Goal: Task Accomplishment & Management: Manage account settings

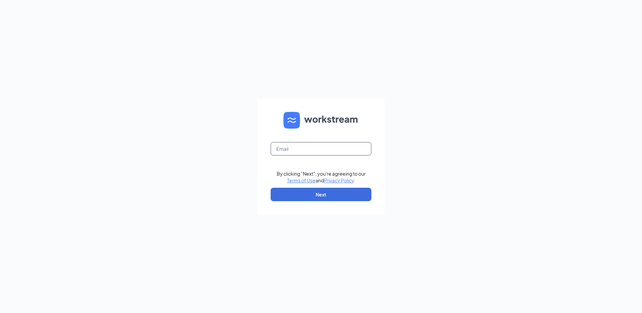
click at [302, 148] on input "text" at bounding box center [321, 148] width 101 height 13
type input "rs026438@tacobell.com"
click at [321, 205] on form "rs026438@tacobell.com By clicking "Next", you're agreeing to our Terms of Use a…" at bounding box center [321, 156] width 128 height 116
drag, startPoint x: 321, startPoint y: 205, endPoint x: 326, endPoint y: 201, distance: 5.9
click at [326, 201] on form "rs026438@tacobell.com By clicking "Next", you're agreeing to our Terms of Use a…" at bounding box center [321, 156] width 128 height 116
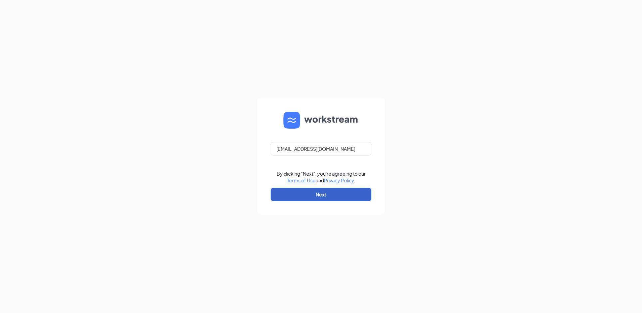
click at [329, 195] on button "Next" at bounding box center [321, 194] width 101 height 13
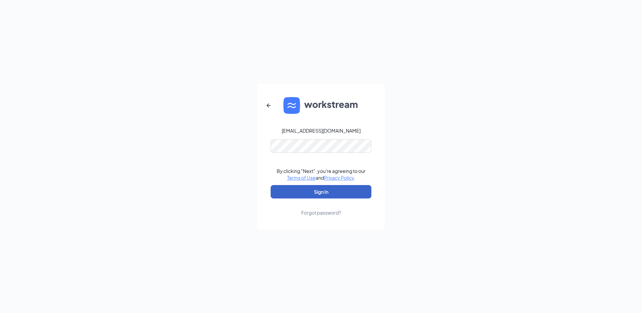
click at [310, 195] on button "Sign In" at bounding box center [321, 191] width 101 height 13
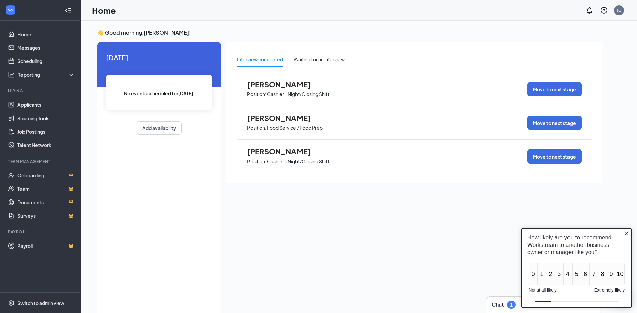
scroll to position [13, 0]
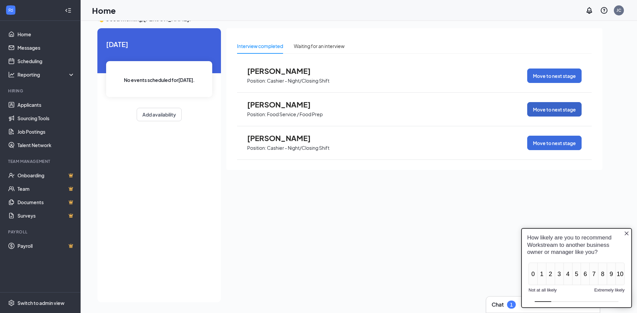
click at [561, 112] on button "Move to next stage" at bounding box center [554, 109] width 54 height 14
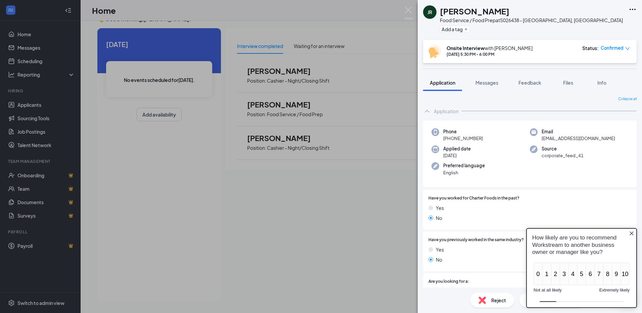
click at [633, 233] on icon "Close button" at bounding box center [632, 233] width 4 height 4
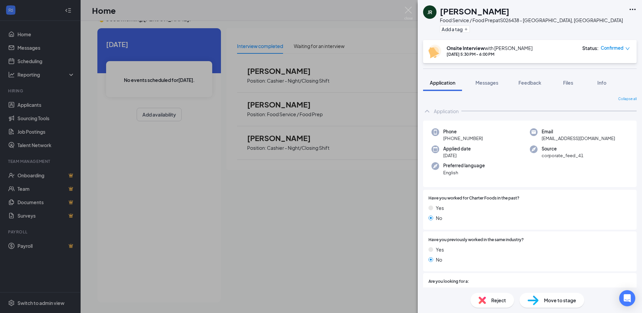
click at [559, 305] on div "Move to stage" at bounding box center [552, 300] width 65 height 15
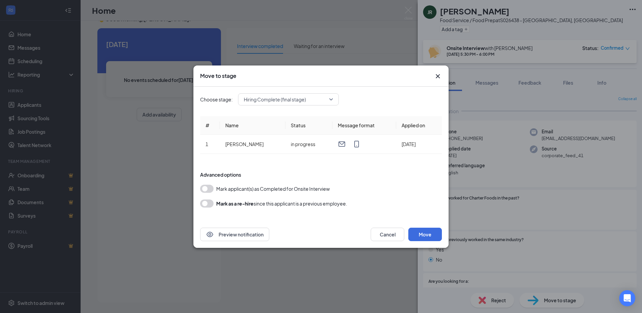
click at [208, 188] on button "button" at bounding box center [206, 189] width 13 height 8
click at [425, 233] on button "Move" at bounding box center [426, 234] width 34 height 13
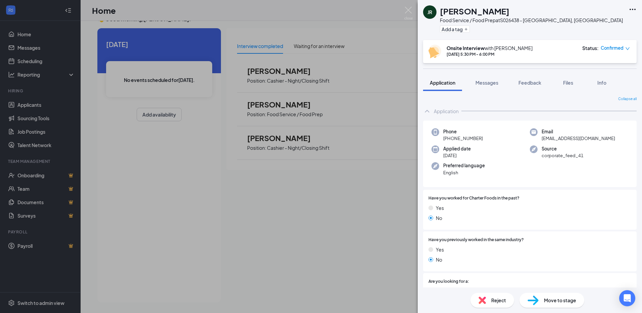
click at [545, 299] on span "Move to stage" at bounding box center [560, 300] width 32 height 7
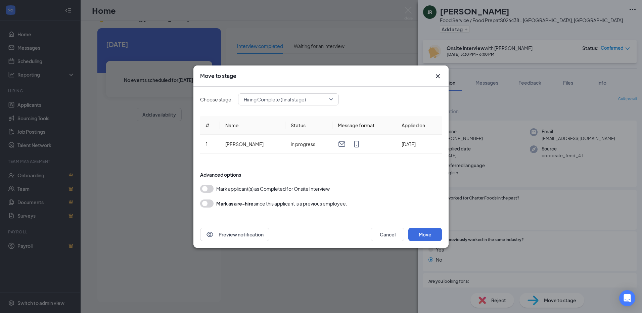
click at [207, 187] on button "button" at bounding box center [206, 189] width 13 height 8
click at [416, 230] on button "Move" at bounding box center [426, 234] width 34 height 13
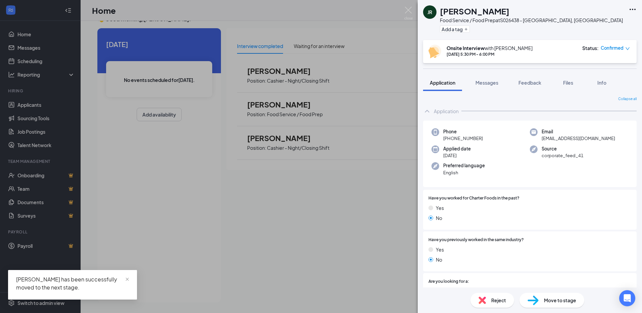
click at [629, 11] on icon "Ellipses" at bounding box center [633, 9] width 8 height 8
click at [631, 10] on icon "Ellipses" at bounding box center [633, 9] width 6 height 1
click at [632, 8] on icon "Ellipses" at bounding box center [633, 9] width 8 height 8
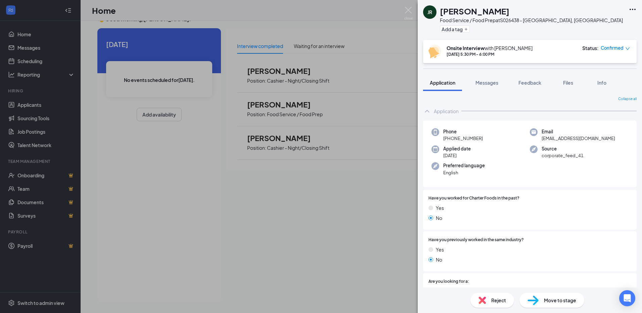
click at [397, 57] on div "JR [PERSON_NAME] Food Service / Food Prep at S026438 - [GEOGRAPHIC_DATA], [GEOG…" at bounding box center [321, 156] width 642 height 313
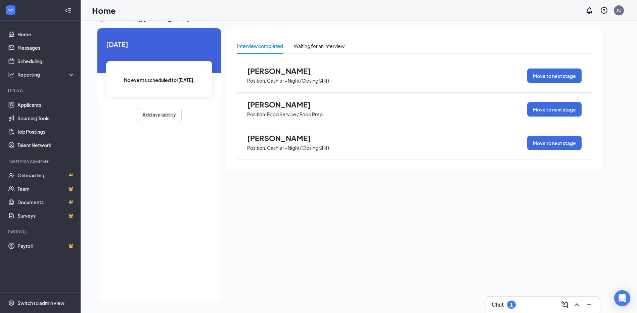
click at [272, 111] on p "Food Service / Food Prep" at bounding box center [295, 114] width 56 height 6
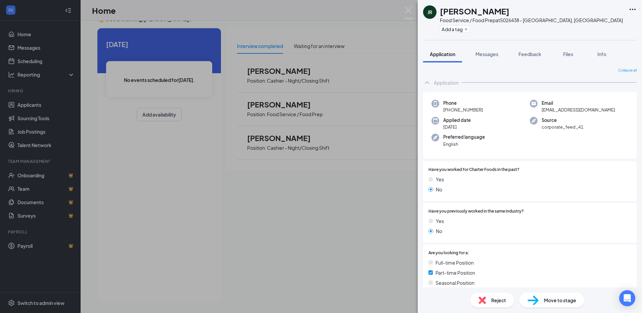
click at [199, 168] on div "JR [PERSON_NAME] Food Service / Food Prep at S026438 - [GEOGRAPHIC_DATA], [GEOG…" at bounding box center [321, 156] width 642 height 313
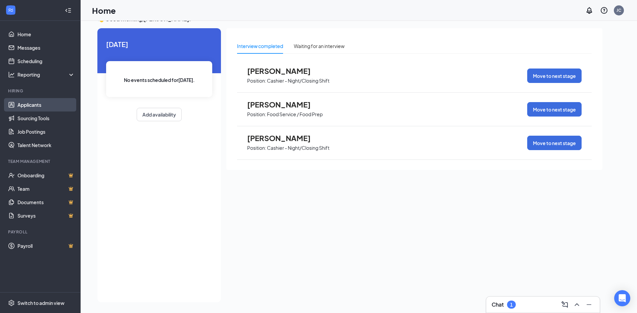
click at [27, 109] on link "Applicants" at bounding box center [45, 104] width 57 height 13
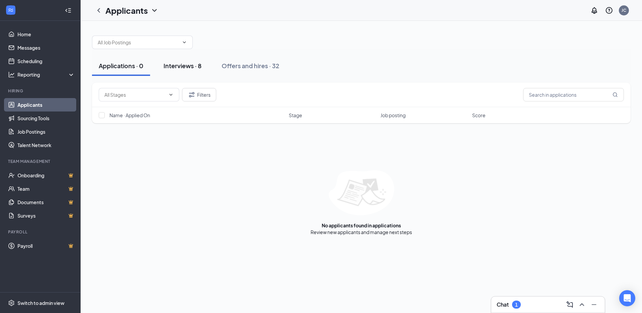
click at [190, 65] on div "Interviews · 8" at bounding box center [183, 65] width 38 height 8
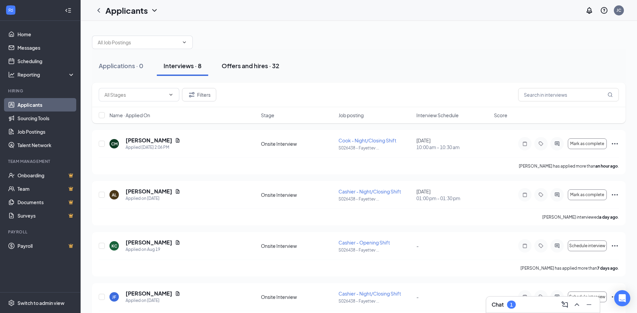
click at [242, 63] on div "Offers and hires · 32" at bounding box center [251, 65] width 58 height 8
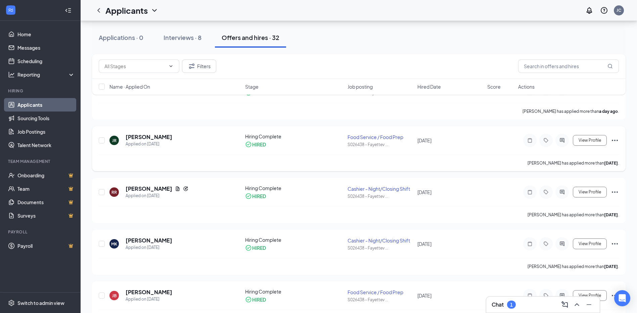
scroll to position [101, 0]
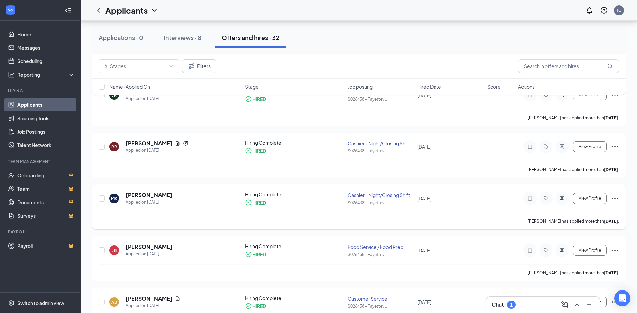
click at [386, 195] on div "Cashier - Night/Closing Shift" at bounding box center [381, 195] width 66 height 7
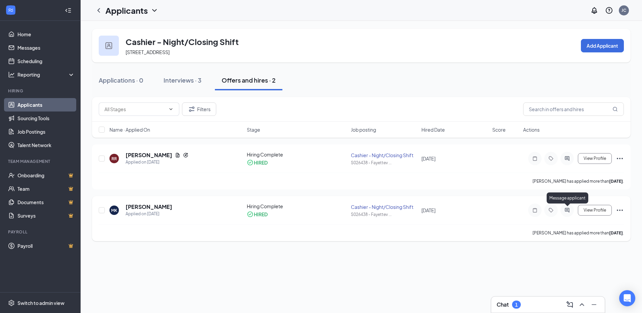
click at [566, 211] on icon "ActiveChat" at bounding box center [567, 210] width 4 height 4
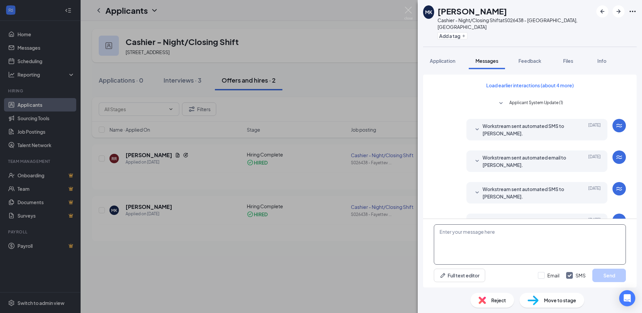
click at [477, 236] on textarea at bounding box center [530, 244] width 192 height 40
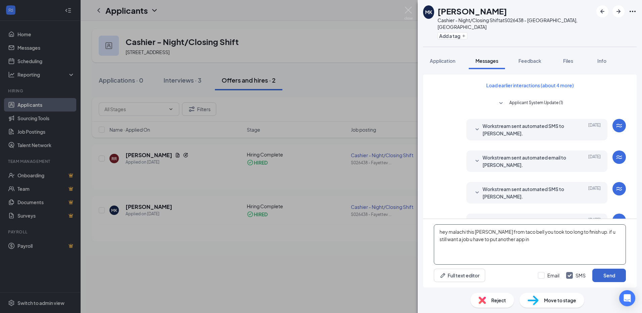
type textarea "hey malachi this [PERSON_NAME] from taco bell you took too long to finish up. i…"
click at [609, 274] on button "Send" at bounding box center [610, 275] width 34 height 13
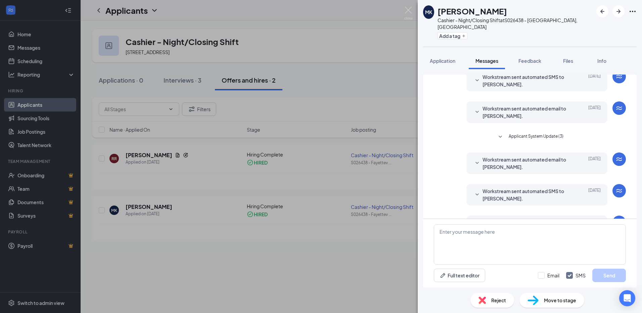
scroll to position [143, 0]
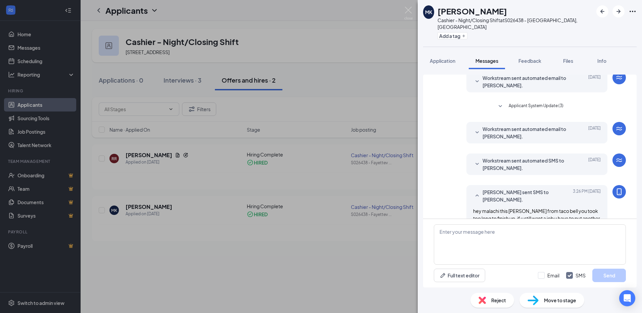
click at [359, 71] on div "MK [PERSON_NAME] - Night/Closing Shift at S026438 - [GEOGRAPHIC_DATA], [GEOGRAP…" at bounding box center [321, 156] width 642 height 313
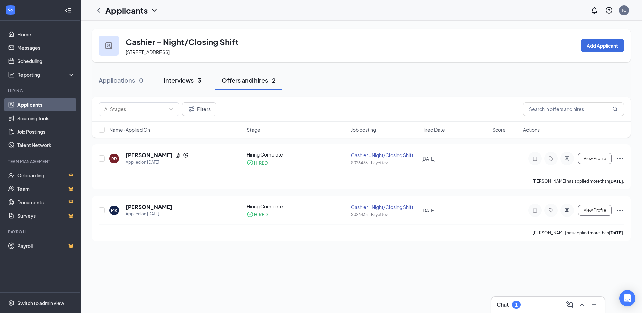
click at [201, 78] on div "Interviews · 3" at bounding box center [183, 80] width 38 height 8
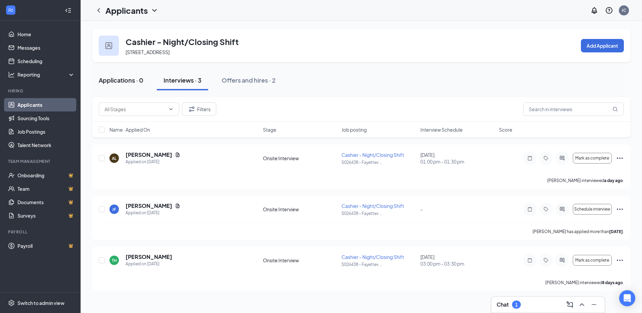
click at [134, 79] on div "Applications · 0" at bounding box center [121, 80] width 45 height 8
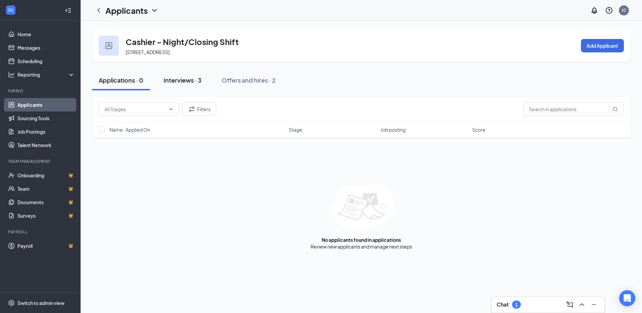
click at [189, 79] on div "Interviews · 3" at bounding box center [183, 80] width 38 height 8
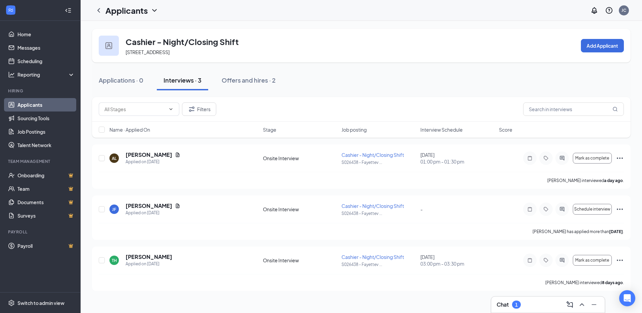
click at [386, 83] on div "Applications · 0 Interviews · 3 Offers and hires · 2" at bounding box center [361, 80] width 539 height 20
click at [355, 207] on span "Cashier - Night/Closing Shift" at bounding box center [373, 206] width 62 height 6
click at [143, 206] on h5 "[PERSON_NAME]" at bounding box center [149, 205] width 47 height 7
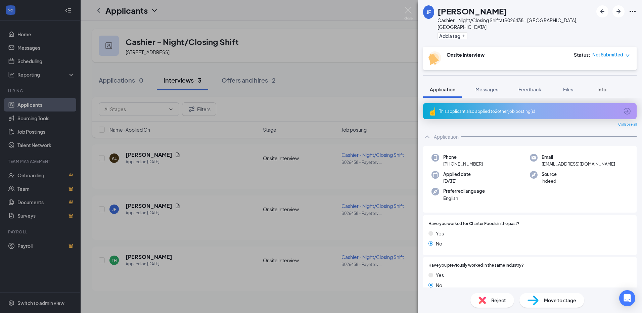
click at [606, 88] on button "Info" at bounding box center [602, 89] width 27 height 17
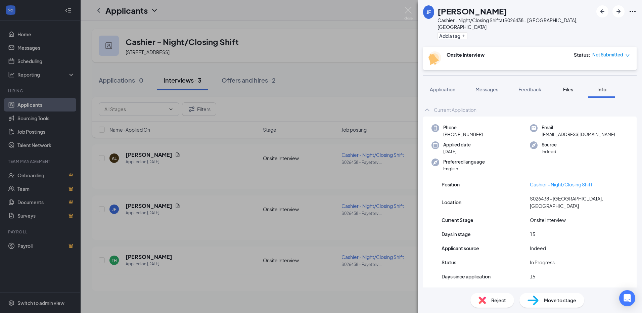
click at [569, 86] on span "Files" at bounding box center [568, 89] width 10 height 6
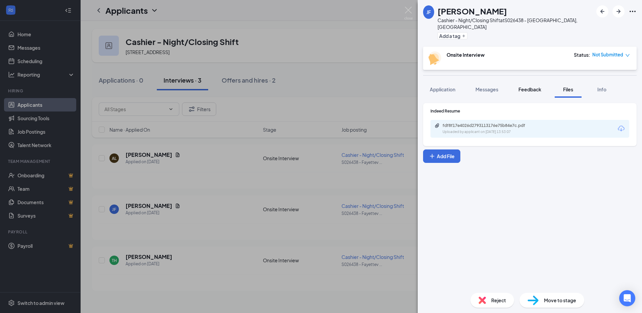
click at [528, 86] on span "Feedback" at bounding box center [530, 89] width 23 height 6
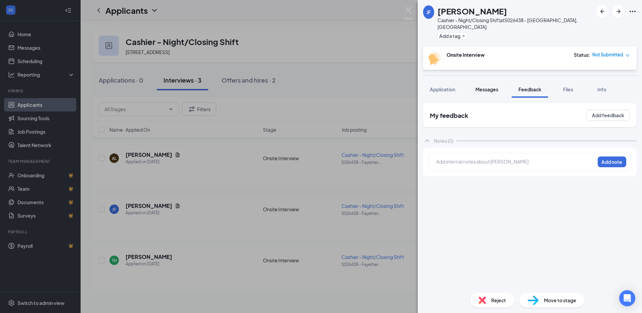
click at [494, 86] on span "Messages" at bounding box center [487, 89] width 23 height 6
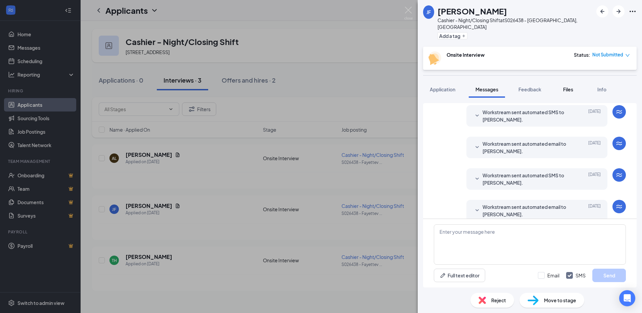
scroll to position [87, 0]
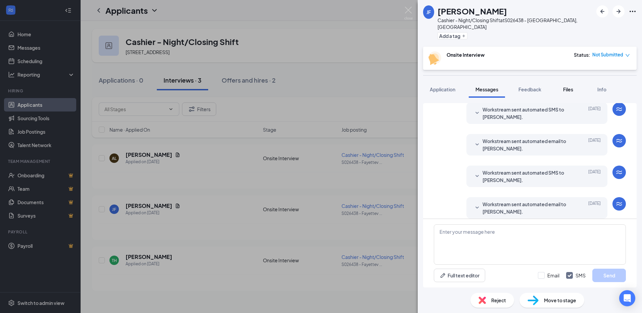
click at [571, 86] on span "Files" at bounding box center [568, 89] width 10 height 6
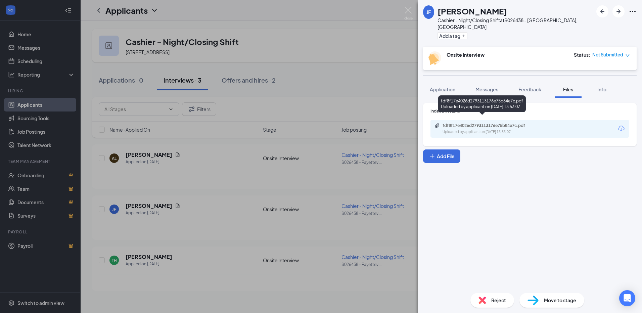
click at [517, 123] on div "fdf8f17e4026d2793113176e75b84e7c.pdf" at bounding box center [490, 125] width 94 height 5
click at [329, 105] on div "[PERSON_NAME] Cashier - Night/Closing Shift at S026438 - [GEOGRAPHIC_DATA], [GE…" at bounding box center [321, 156] width 642 height 313
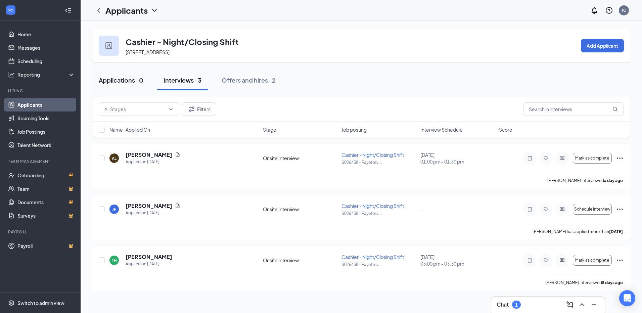
click at [134, 81] on div "Applications · 0" at bounding box center [121, 80] width 45 height 8
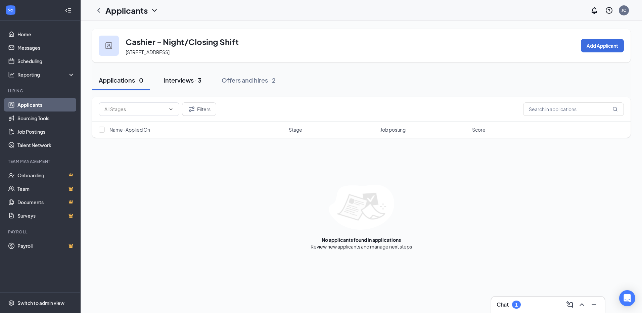
click at [183, 82] on div "Interviews · 3" at bounding box center [183, 80] width 38 height 8
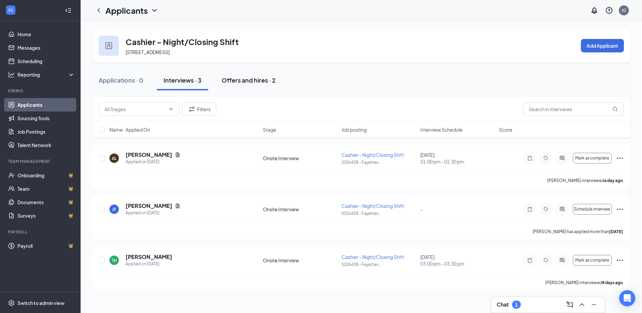
click at [249, 81] on div "Offers and hires · 2" at bounding box center [249, 80] width 54 height 8
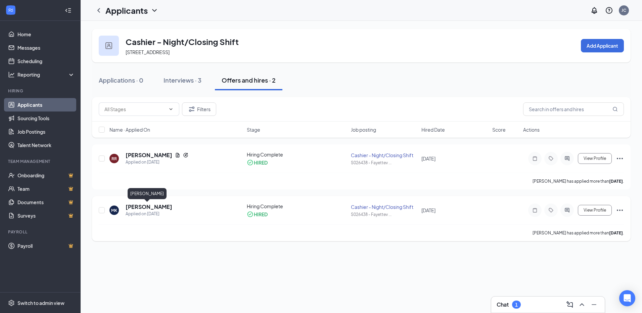
click at [139, 206] on h5 "[PERSON_NAME]" at bounding box center [149, 206] width 47 height 7
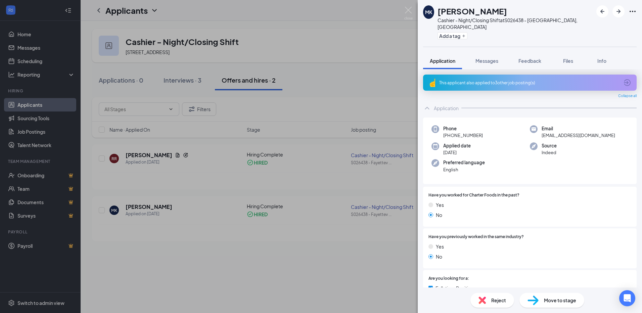
click at [364, 81] on div "MK [PERSON_NAME] - Night/Closing Shift at S026438 - [GEOGRAPHIC_DATA], [GEOGRAP…" at bounding box center [321, 156] width 642 height 313
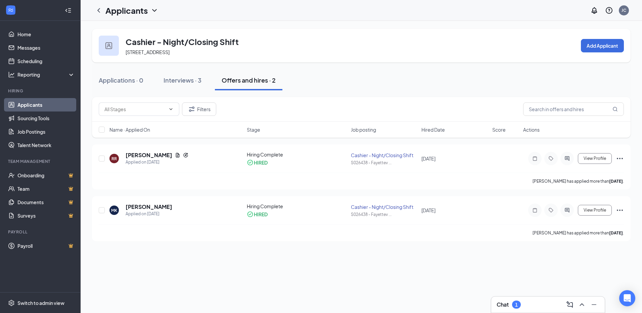
click at [331, 243] on div "Cashier - Night/Closing Shift [STREET_ADDRESS] Add Applicant Applications · 0 I…" at bounding box center [362, 135] width 562 height 228
click at [353, 107] on div "Filters" at bounding box center [361, 108] width 525 height 13
click at [243, 84] on button "Offers and hires · 2" at bounding box center [249, 80] width 68 height 20
click at [184, 80] on div "Interviews · 3" at bounding box center [183, 80] width 38 height 8
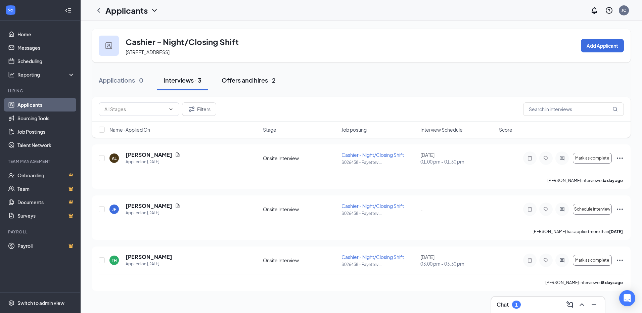
click at [251, 80] on div "Offers and hires · 2" at bounding box center [249, 80] width 54 height 8
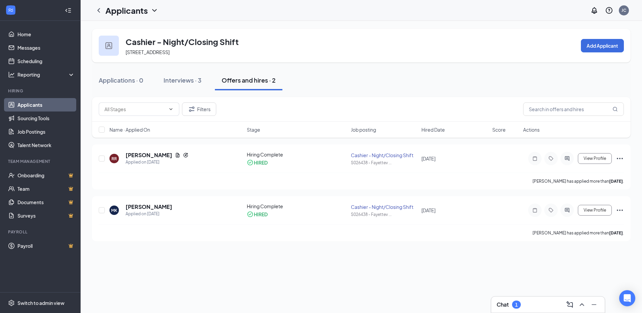
click at [162, 246] on div "Cashier - Night/Closing Shift [STREET_ADDRESS] Add Applicant Applications · 0 I…" at bounding box center [362, 135] width 562 height 228
click at [197, 81] on div "Interviews · 3" at bounding box center [183, 80] width 38 height 8
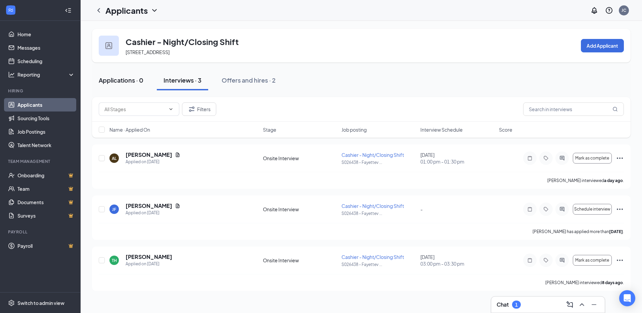
click at [124, 79] on div "Applications · 0" at bounding box center [121, 80] width 45 height 8
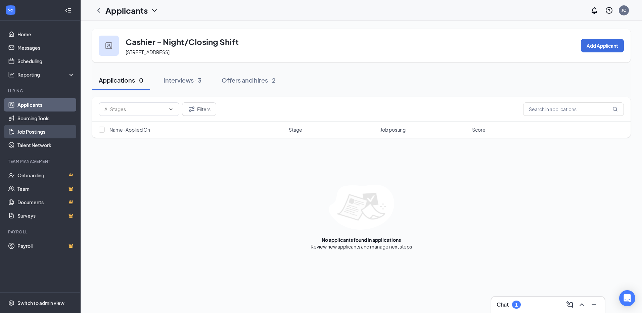
click at [37, 131] on link "Job Postings" at bounding box center [45, 131] width 57 height 13
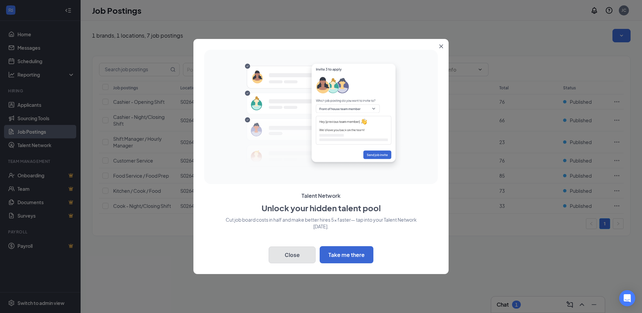
click at [301, 255] on button "Close" at bounding box center [292, 255] width 47 height 17
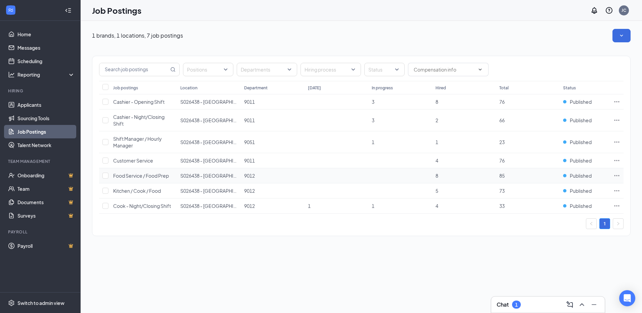
click at [114, 177] on span "Food Service / Food Prep" at bounding box center [141, 176] width 56 height 6
click at [105, 141] on input "checkbox" at bounding box center [105, 142] width 6 height 6
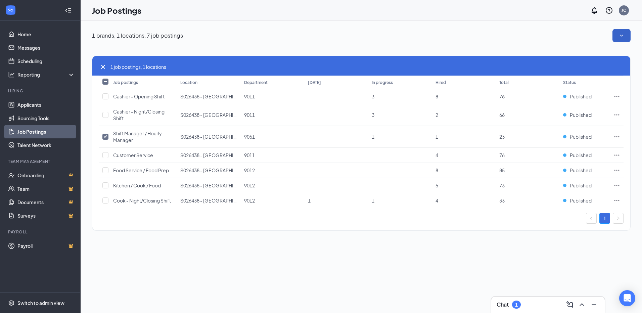
click at [621, 38] on icon "SmallChevronDown" at bounding box center [621, 35] width 7 height 7
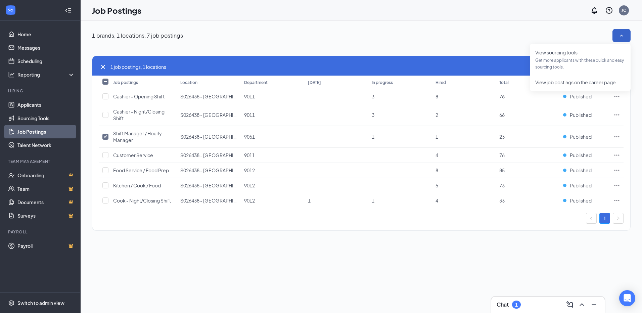
click at [621, 38] on icon "SmallChevronUp" at bounding box center [621, 35] width 7 height 7
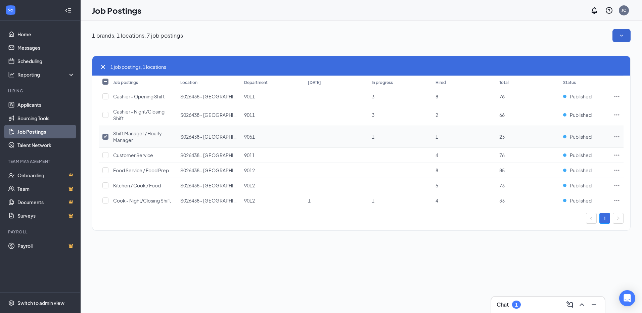
click at [103, 137] on input "checkbox" at bounding box center [105, 137] width 6 height 6
checkbox input "false"
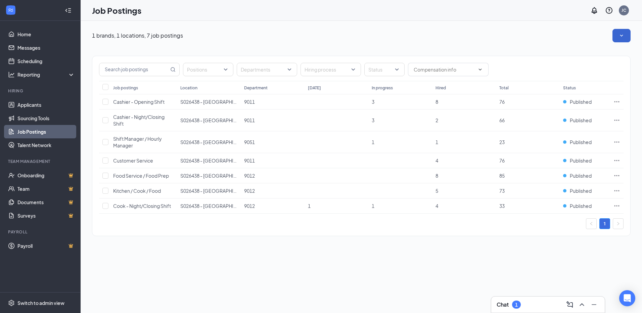
drag, startPoint x: 338, startPoint y: 249, endPoint x: 328, endPoint y: 250, distance: 10.4
click at [338, 249] on div "1 brands, 1 locations, 7 job postings Positions Departments Hiring process Stat…" at bounding box center [362, 136] width 562 height 230
click at [42, 105] on link "Applicants" at bounding box center [45, 104] width 57 height 13
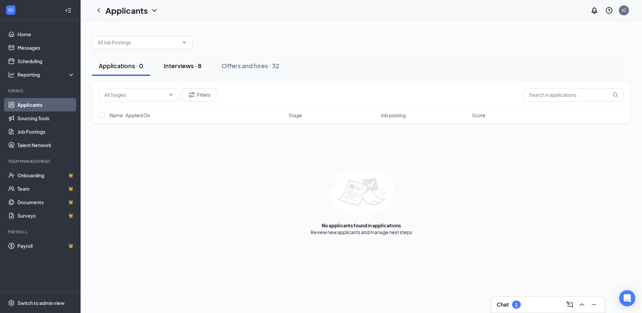
click at [190, 69] on div "Interviews · 8" at bounding box center [183, 65] width 38 height 8
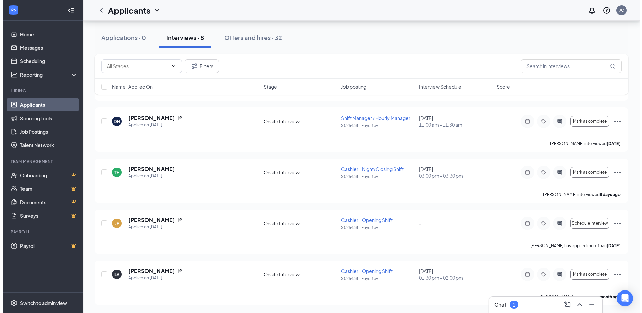
scroll to position [193, 0]
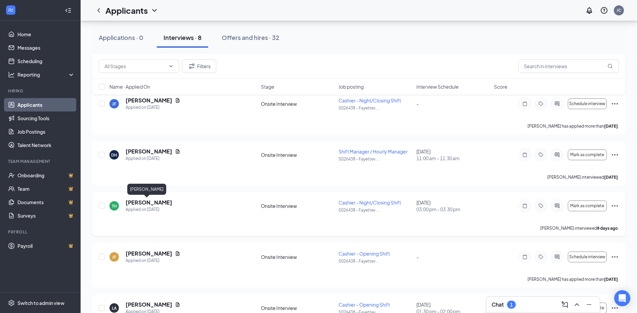
click at [141, 202] on h5 "[PERSON_NAME]" at bounding box center [149, 202] width 47 height 7
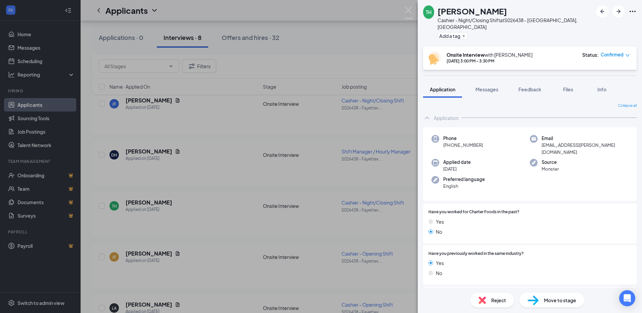
click at [315, 168] on div "TH [PERSON_NAME] Cashier - Night/Closing Shift at S026438 - [GEOGRAPHIC_DATA], …" at bounding box center [321, 156] width 642 height 313
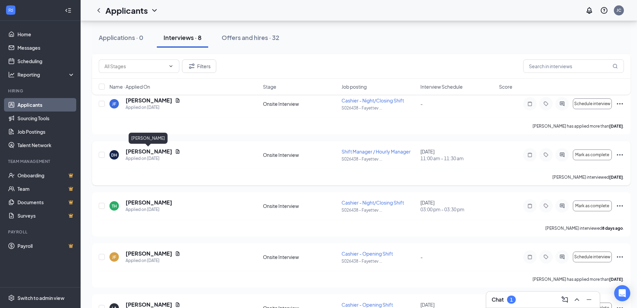
click at [159, 150] on h5 "[PERSON_NAME]" at bounding box center [149, 151] width 47 height 7
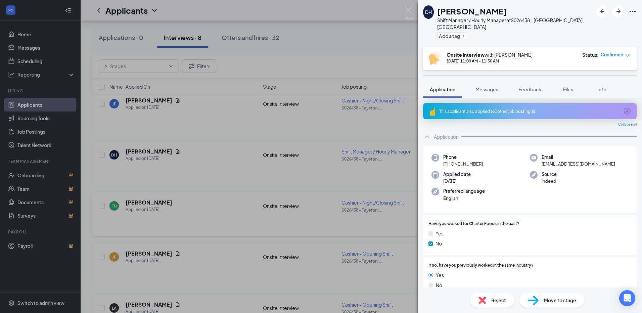
click at [245, 208] on div "DH [PERSON_NAME] Shift Manager / Hourly Manager at S026438 - [GEOGRAPHIC_DATA],…" at bounding box center [321, 156] width 642 height 313
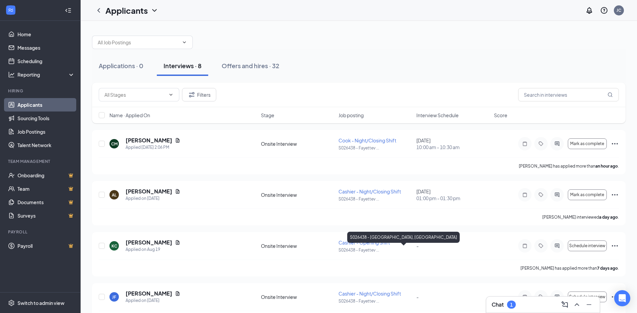
click at [360, 242] on div "S026438 - [GEOGRAPHIC_DATA], [GEOGRAPHIC_DATA]" at bounding box center [403, 237] width 113 height 11
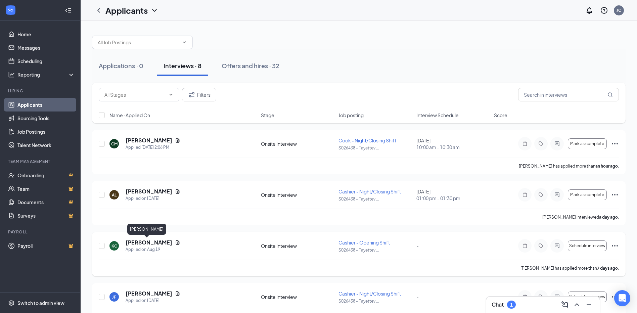
click at [144, 241] on h5 "[PERSON_NAME]" at bounding box center [149, 242] width 47 height 7
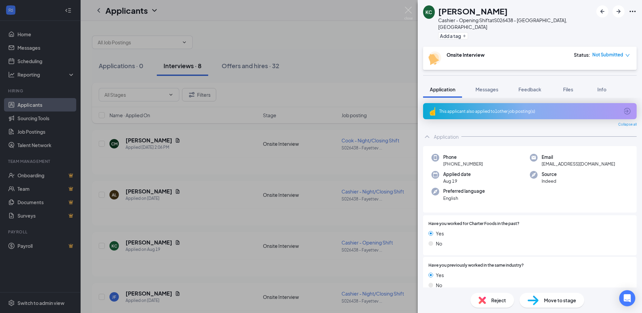
click at [257, 223] on div "KC [PERSON_NAME] Cashier - Opening Shift at S026438 - [GEOGRAPHIC_DATA], [GEOGR…" at bounding box center [321, 156] width 642 height 313
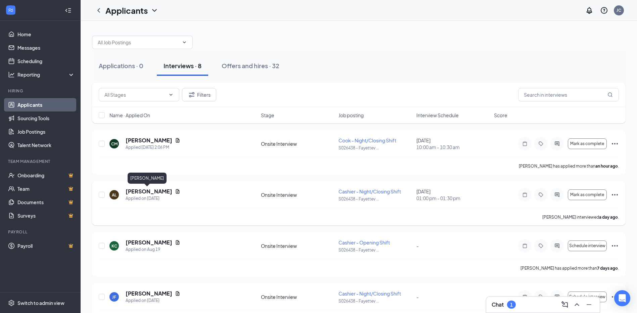
click at [154, 193] on h5 "[PERSON_NAME]" at bounding box center [149, 191] width 47 height 7
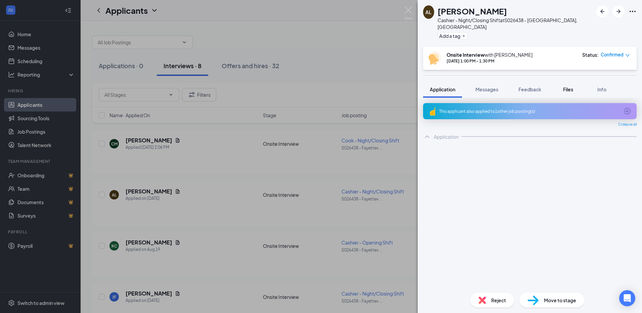
click at [569, 86] on span "Files" at bounding box center [568, 89] width 10 height 6
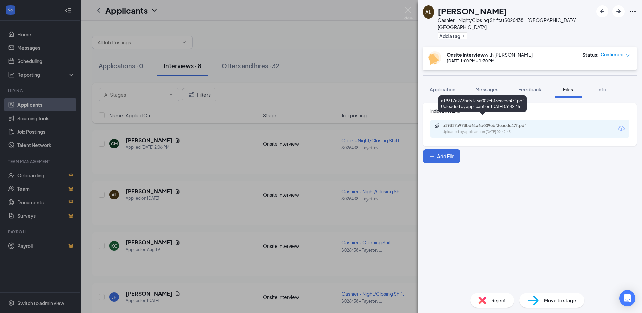
click at [490, 123] on div "a19317a973bd61a6a009ebf3eaedc47f.pdf Uploaded by applicant on [DATE] 09:42:45" at bounding box center [489, 129] width 109 height 12
click at [343, 53] on div "AL Ariana Lopez Cashier - Night/Closing Shift at S026438 - Fayetteville, WV Add…" at bounding box center [321, 156] width 642 height 313
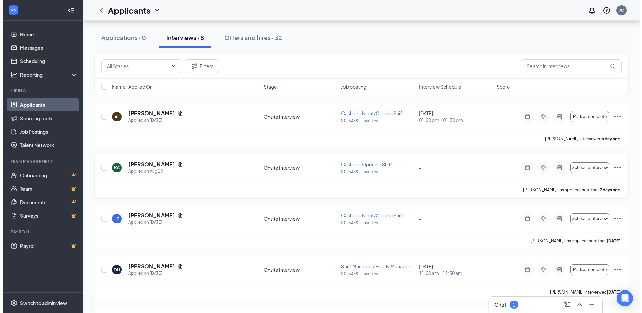
scroll to position [101, 0]
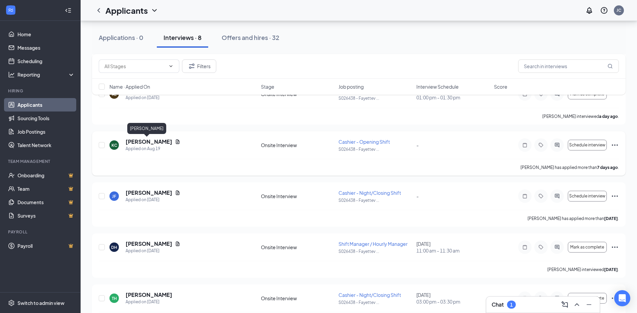
click at [139, 141] on h5 "[PERSON_NAME]" at bounding box center [149, 141] width 47 height 7
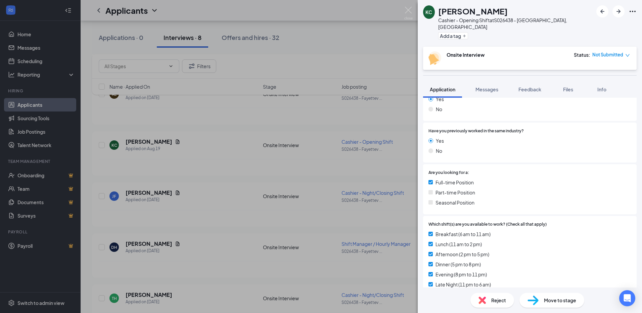
scroll to position [289, 0]
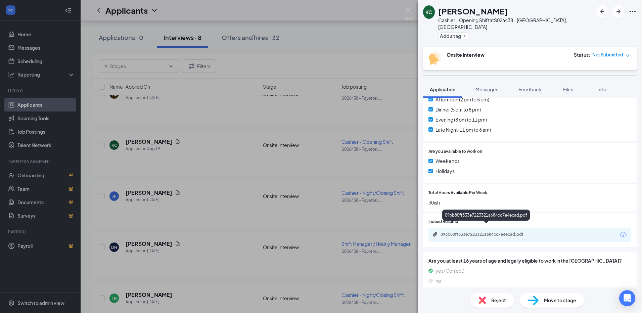
click at [482, 232] on div "096b80ff333e7223321a684cc7e4ecad.pdf" at bounding box center [488, 234] width 94 height 5
